Goal: Task Accomplishment & Management: Complete application form

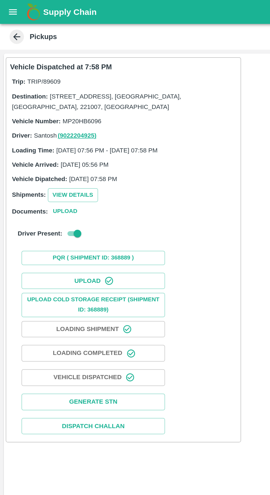
click at [10, 9] on icon "open drawer" at bounding box center [7, 7] width 6 height 6
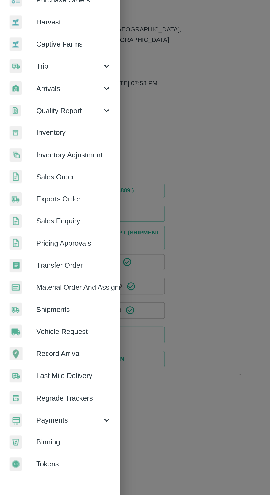
click at [48, 227] on span "Vehicle Request" at bounding box center [42, 230] width 43 height 6
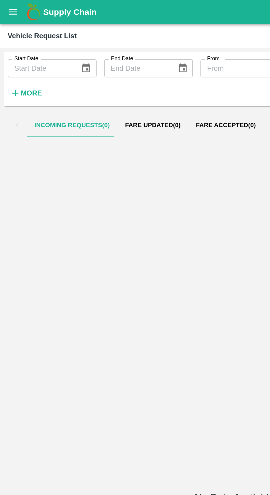
click at [134, 73] on span "Fare Accepted ( 0 )" at bounding box center [130, 72] width 34 height 4
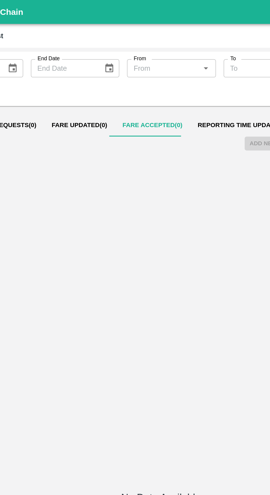
click at [173, 70] on span "Reporting Time Updated ( 38 )" at bounding box center [183, 72] width 55 height 4
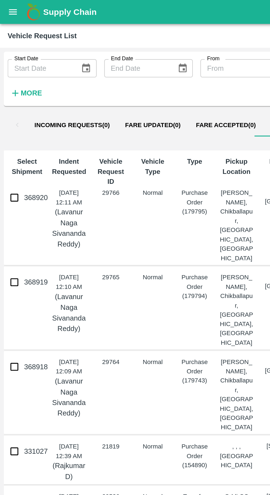
click at [11, 212] on input "368918" at bounding box center [8, 211] width 11 height 11
checkbox input "true"
click at [10, 165] on input "368919" at bounding box center [8, 162] width 11 height 11
checkbox input "true"
click at [10, 110] on input "368920" at bounding box center [8, 113] width 11 height 11
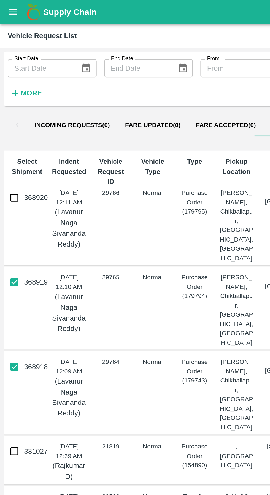
checkbox input "true"
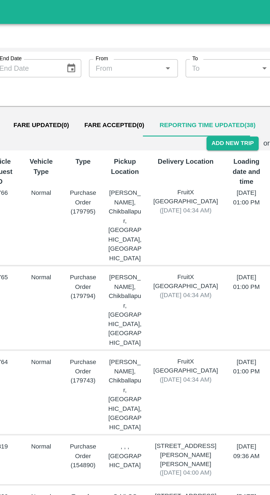
click at [203, 82] on button "Add New Trip" at bounding box center [198, 83] width 30 height 8
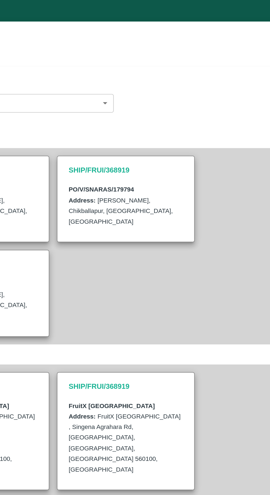
type input "3277.5"
type input "Normal"
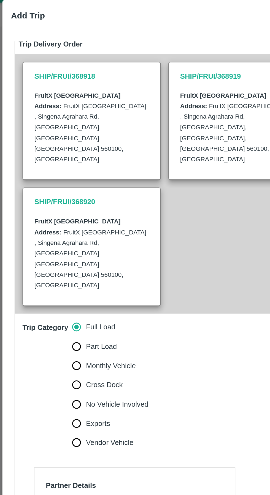
scroll to position [196, 0]
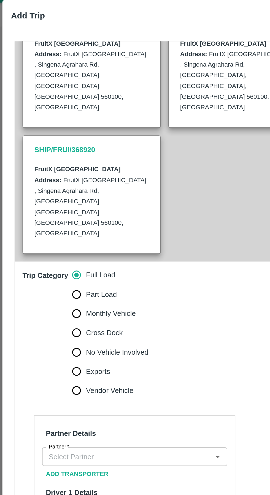
click at [64, 272] on input "Partner   *" at bounding box center [73, 275] width 94 height 7
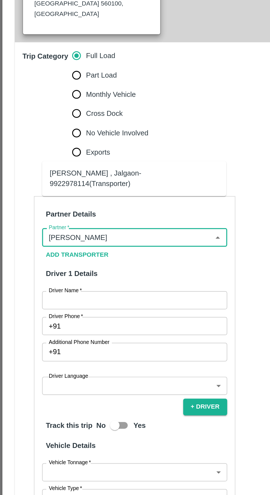
click at [92, 241] on div "Ganesh Mohan Marathe -Sillod , Jalgaon-9922978114(Transporter)" at bounding box center [77, 241] width 97 height 12
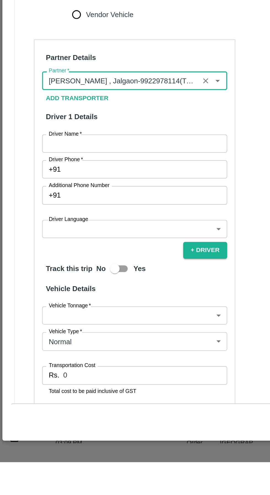
type input "Ganesh Mohan Marathe -Sillod , Jalgaon-9922978114(Transporter)"
click at [84, 306] on input "Driver Name   *" at bounding box center [77, 311] width 106 height 10
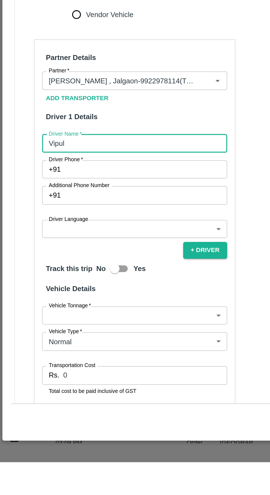
type input "Vipul"
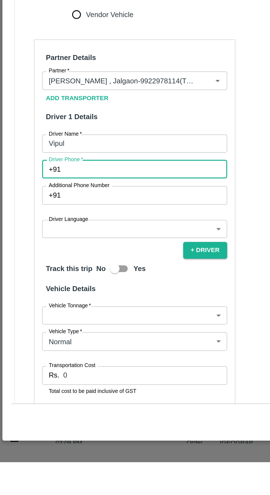
paste input "9686327672"
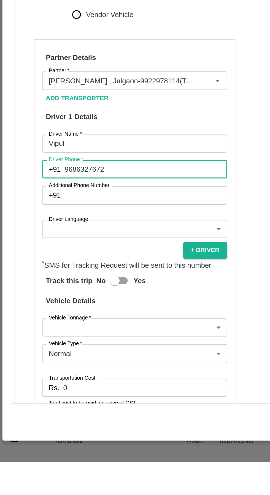
type input "9686327672"
click at [74, 371] on body "Supply Chain Vehicle Request List Start Date Start Date End Date End Date From …" at bounding box center [135, 247] width 270 height 495
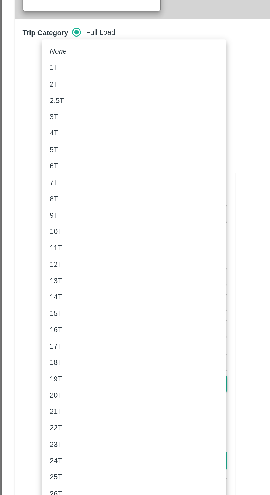
click at [48, 257] on div "7T" at bounding box center [77, 257] width 97 height 6
type input "7000"
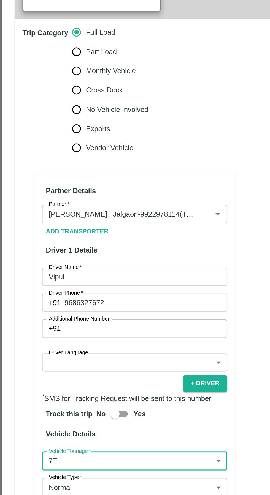
scroll to position [204, 0]
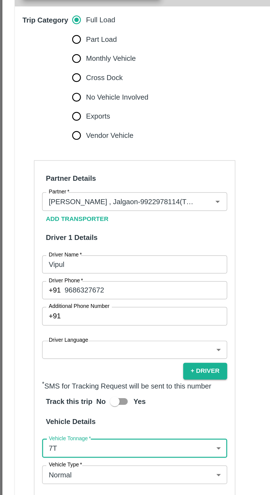
click at [70, 440] on input "0" at bounding box center [83, 445] width 94 height 10
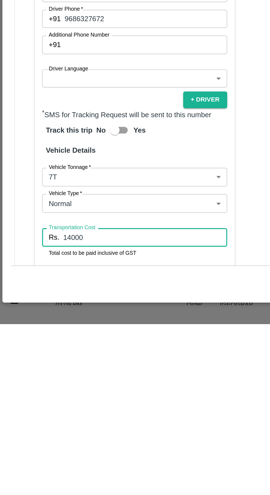
type input "14000"
click at [68, 465] on input "Vehicle Number" at bounding box center [77, 470] width 106 height 10
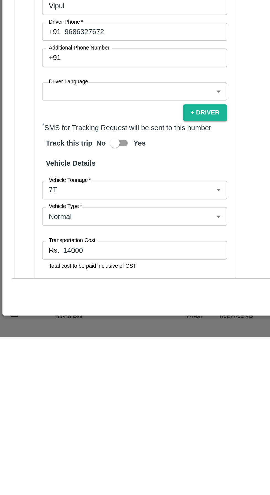
type input "KA40"
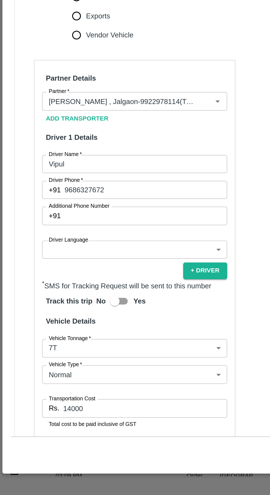
click at [65, 378] on input "Yes" at bounding box center [65, 383] width 31 height 10
checkbox input "true"
click at [53, 465] on input "KA40" at bounding box center [77, 470] width 106 height 10
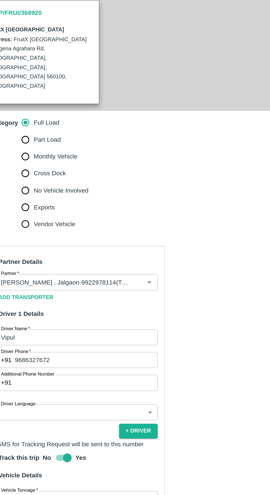
scroll to position [203, 0]
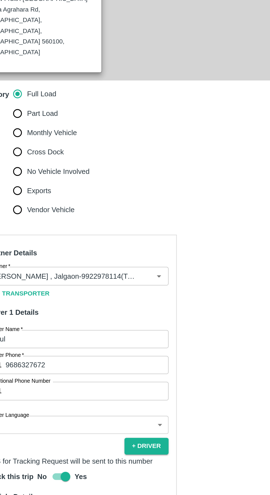
type input "KA40B3062"
click at [100, 265] on input "Partner   *" at bounding box center [69, 268] width 87 height 7
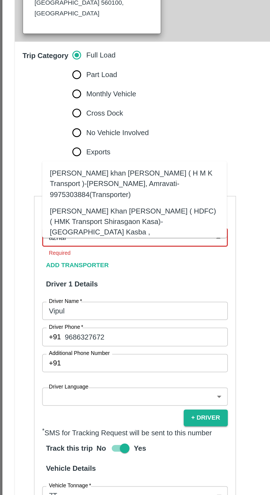
click at [100, 252] on div "Azhar Ahmad Khan Aziz Ahmad ( HDFC) ( HMK Transport Shirasgaon Kasa)-Shirasgaon…" at bounding box center [77, 262] width 97 height 24
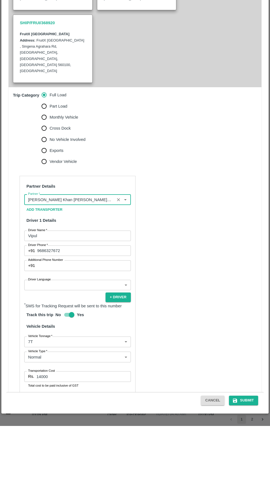
scroll to position [204, 0]
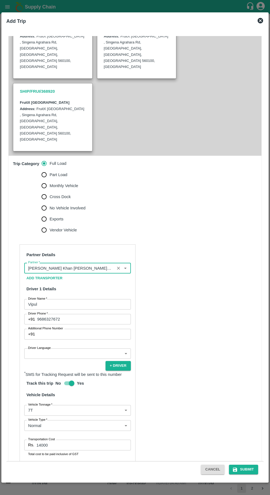
type input "Azhar Ahmad Khan Aziz Ahmad ( HDFC) ( HMK Transport Shirasgaon Kasa)-Shirasgaon…"
click at [246, 469] on button "Submit" at bounding box center [243, 470] width 29 height 10
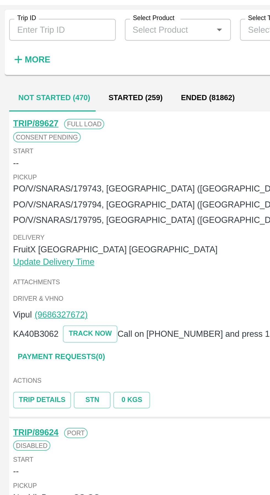
click at [20, 74] on button "Not Started (470)" at bounding box center [25, 72] width 43 height 13
click at [16, 86] on link "TRIP/89627" at bounding box center [17, 85] width 22 height 4
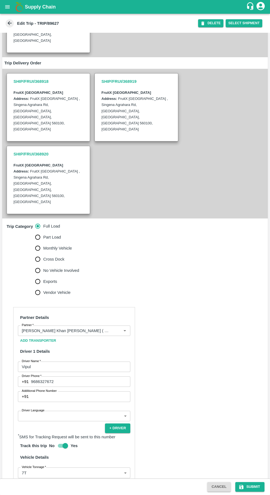
scroll to position [141, 0]
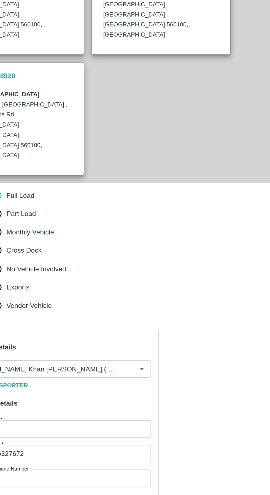
click at [109, 324] on input "Partner   *" at bounding box center [66, 327] width 93 height 7
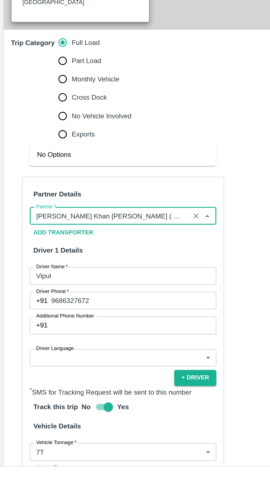
click at [124, 327] on icon "Close" at bounding box center [125, 327] width 2 height 1
click at [117, 326] on icon "Clear" at bounding box center [117, 327] width 3 height 3
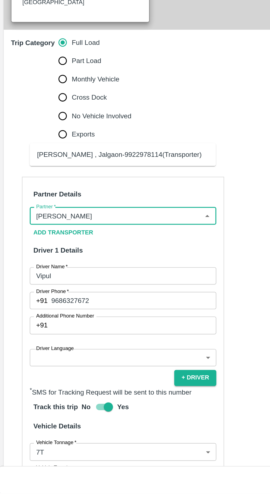
click at [85, 294] on div "Ganesh Mohan Marathe -Sillod , Jalgaon-9922978114(Transporter)" at bounding box center [71, 291] width 99 height 6
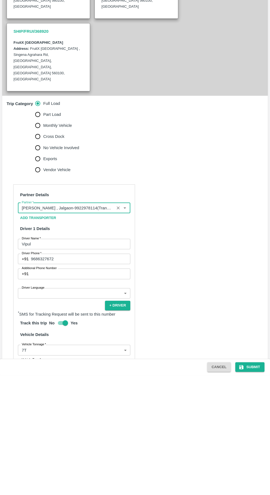
scroll to position [195, 0]
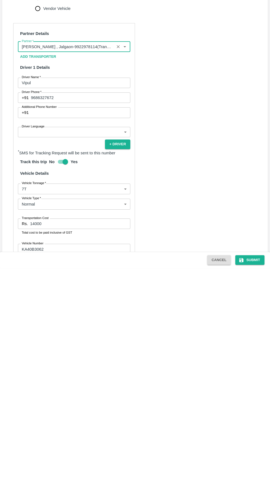
type input "Ganesh Mohan Marathe -Sillod , Jalgaon-9922978114(Transporter)"
click at [249, 486] on button "Submit" at bounding box center [249, 487] width 29 height 10
